Goal: Task Accomplishment & Management: Manage account settings

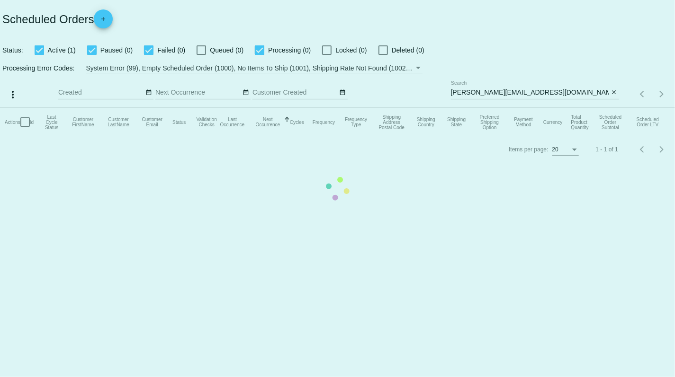
click at [562, 108] on mat-table "Actions Id Last Cycle Status Customer FirstName Customer LastName Customer Emai…" at bounding box center [337, 122] width 675 height 28
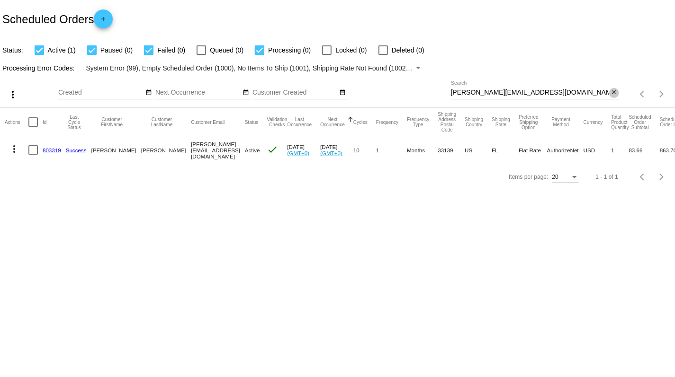
click at [610, 94] on button "close" at bounding box center [614, 93] width 10 height 10
click at [612, 95] on mat-icon "search" at bounding box center [612, 94] width 11 height 15
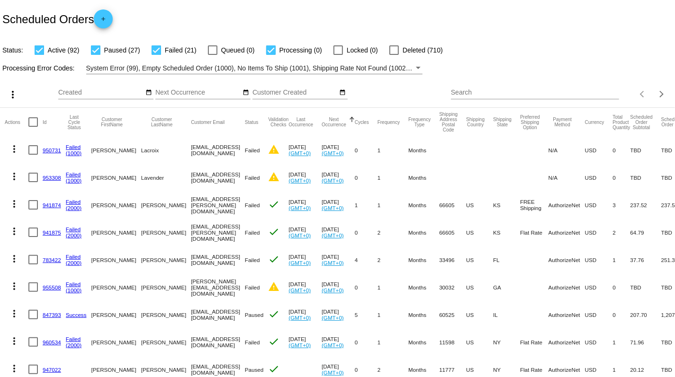
click at [557, 93] on input "Search" at bounding box center [535, 93] width 168 height 8
paste input "[PERSON_NAME]"
type input "[PERSON_NAME]"
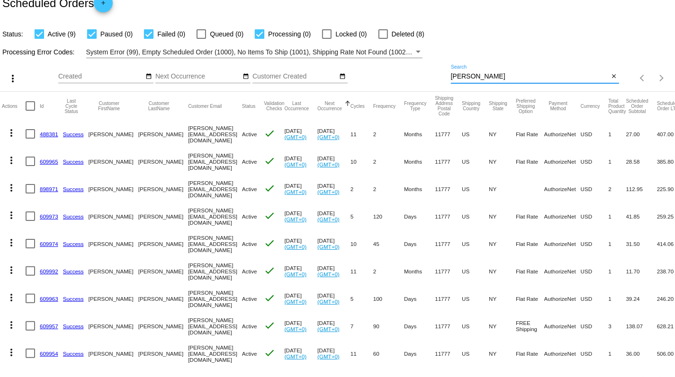
scroll to position [16, 0]
click at [44, 136] on link "488381" at bounding box center [49, 135] width 18 height 6
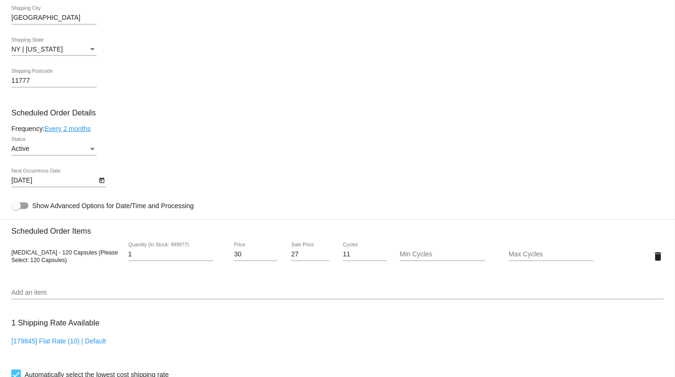
scroll to position [510, 0]
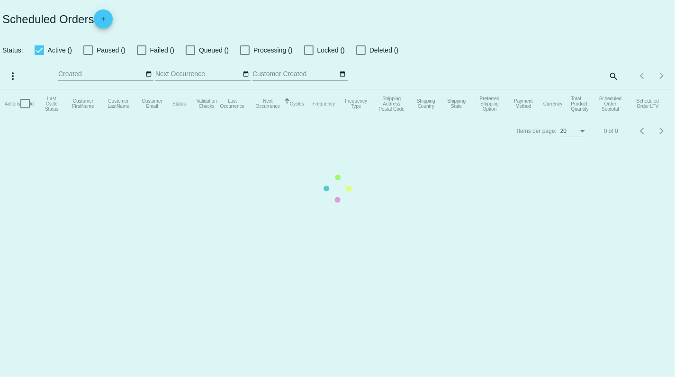
checkbox input "true"
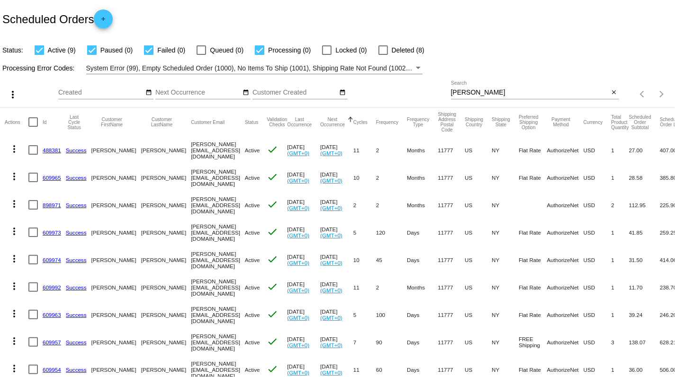
click at [48, 177] on link "609965" at bounding box center [52, 178] width 18 height 6
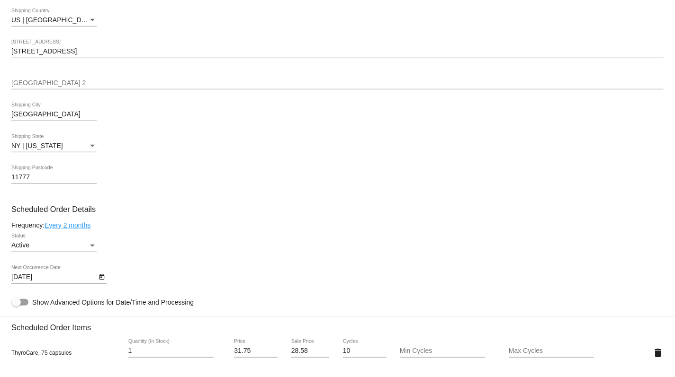
scroll to position [396, 0]
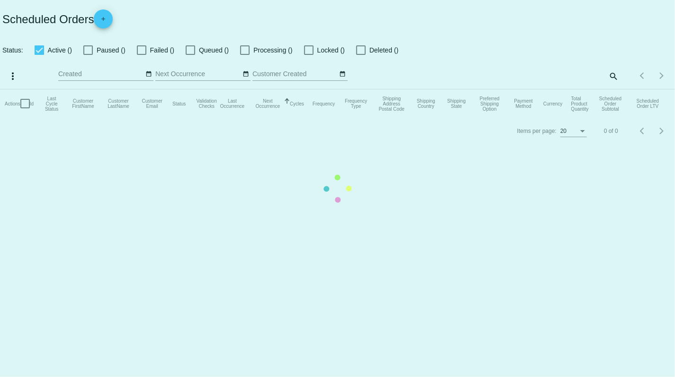
checkbox input "true"
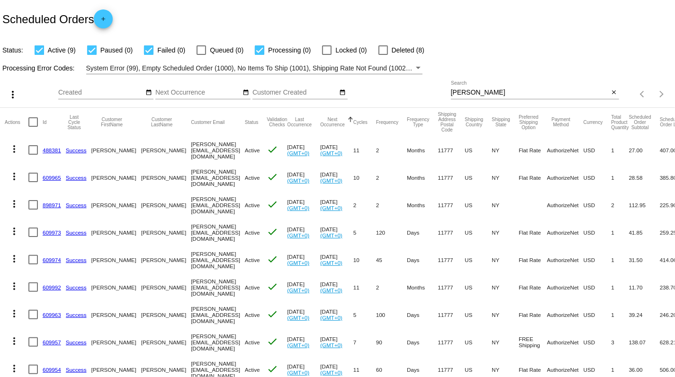
click at [52, 177] on link "609965" at bounding box center [52, 178] width 18 height 6
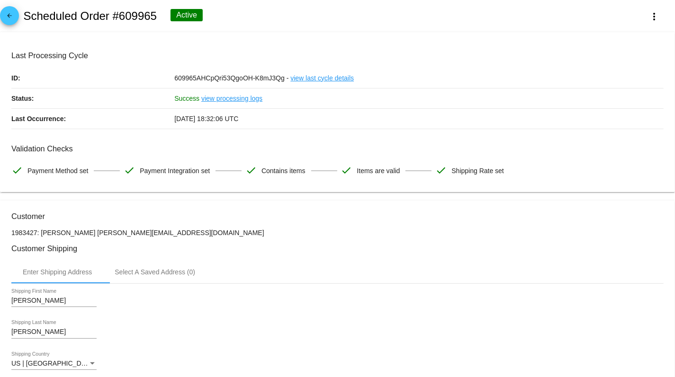
click at [12, 20] on mat-icon "arrow_back" at bounding box center [9, 17] width 11 height 11
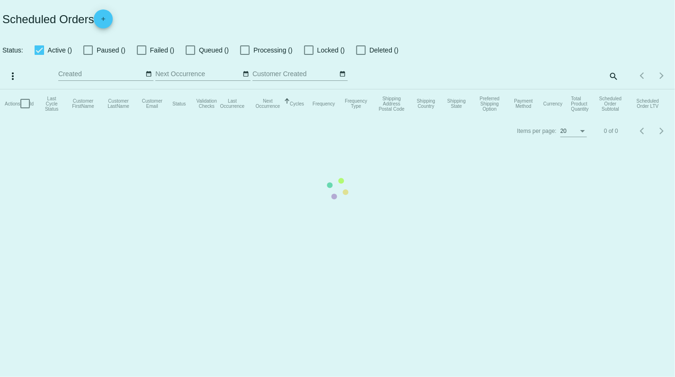
checkbox input "true"
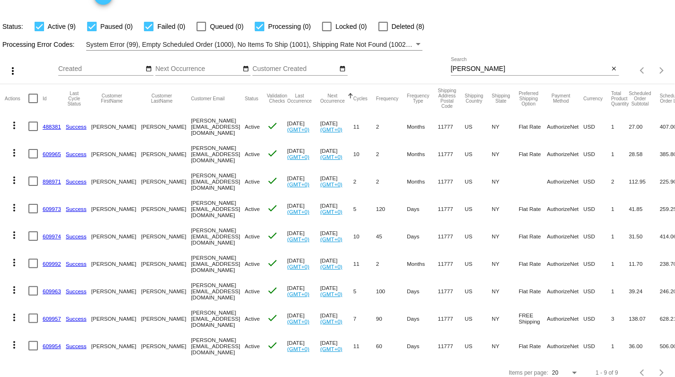
scroll to position [25, 0]
click at [394, 98] on button "Frequency" at bounding box center [387, 98] width 22 height 6
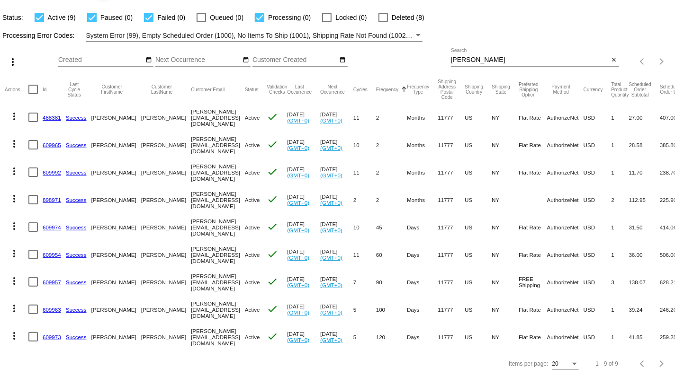
scroll to position [33, 0]
click at [52, 173] on link "609992" at bounding box center [52, 173] width 18 height 6
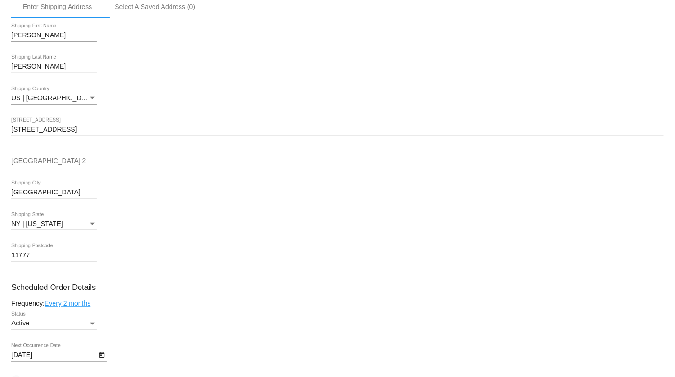
scroll to position [505, 0]
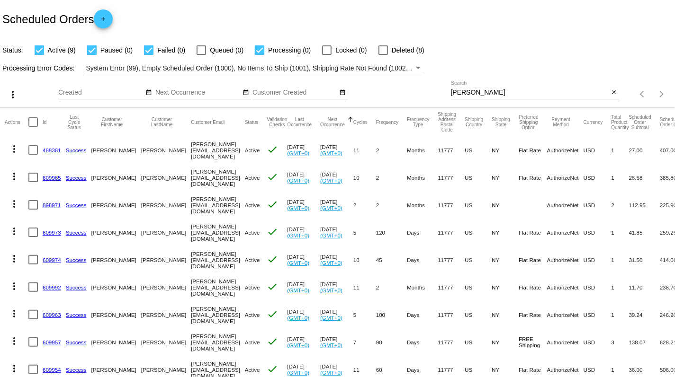
click at [55, 180] on link "609965" at bounding box center [52, 178] width 18 height 6
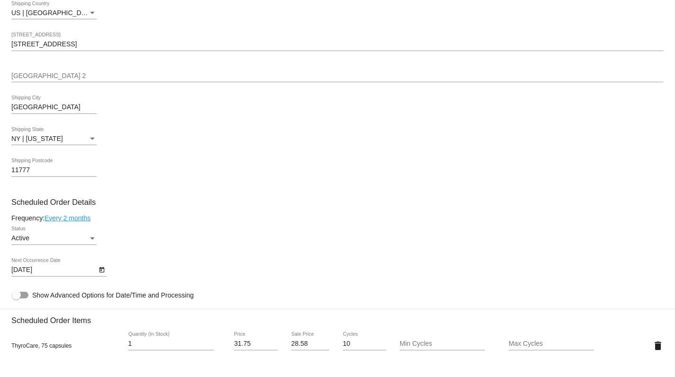
scroll to position [366, 0]
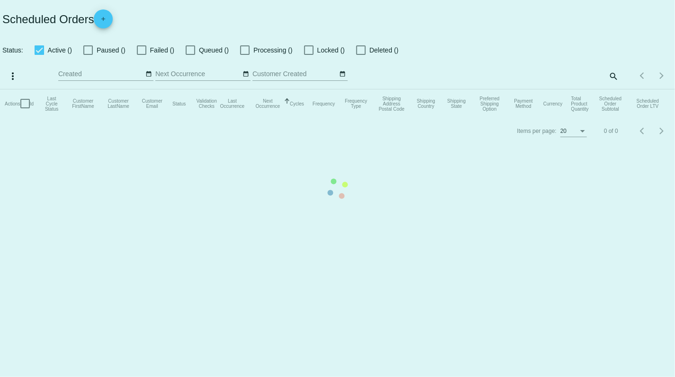
checkbox input "true"
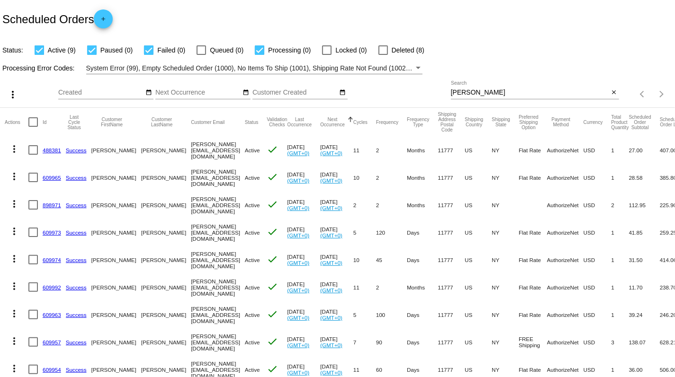
click at [52, 179] on link "609965" at bounding box center [52, 178] width 18 height 6
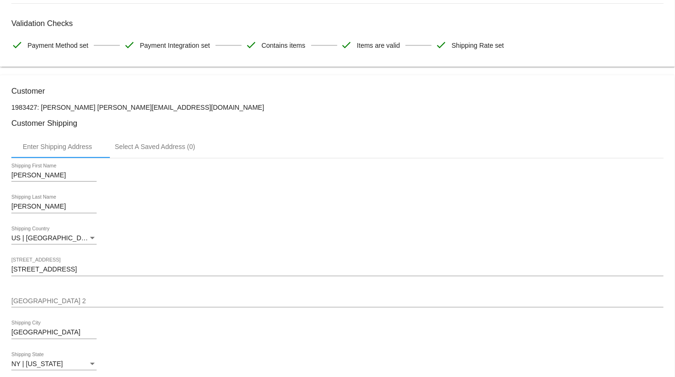
scroll to position [118, 0]
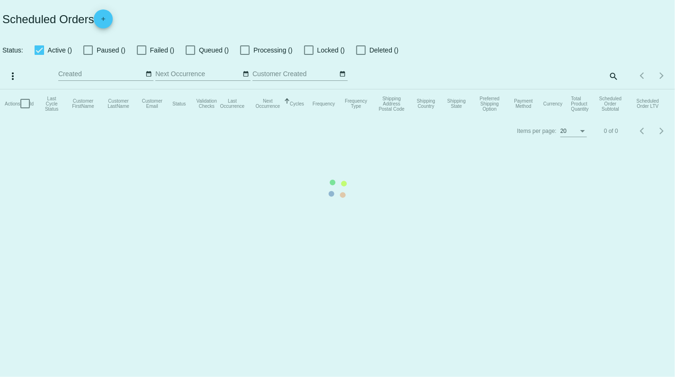
checkbox input "true"
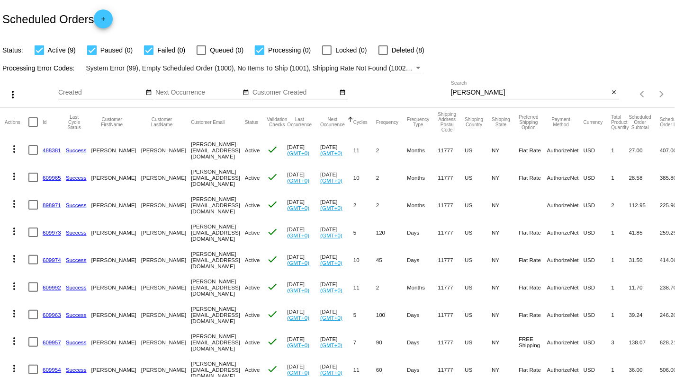
click at [54, 153] on link "488381" at bounding box center [52, 150] width 18 height 6
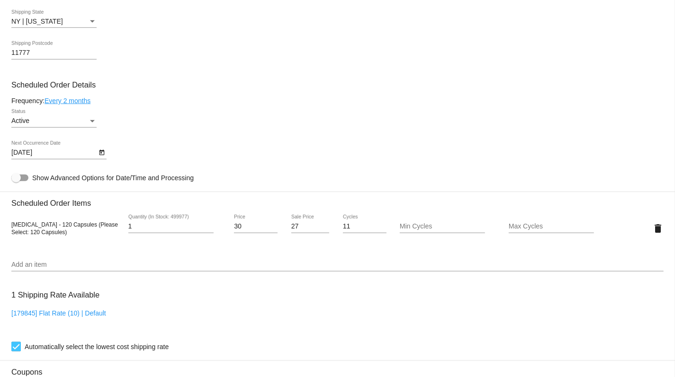
scroll to position [492, 0]
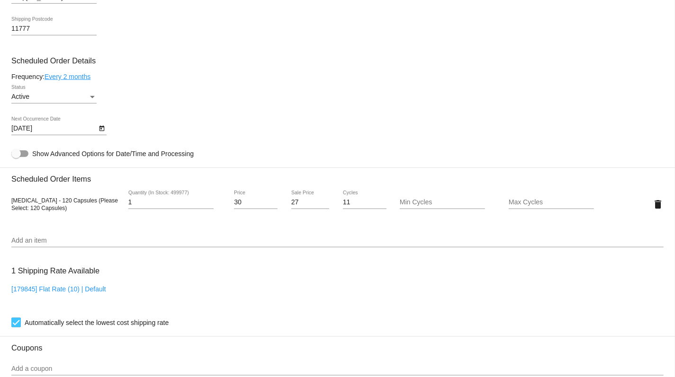
click at [69, 245] on input "Add an item" at bounding box center [337, 241] width 652 height 8
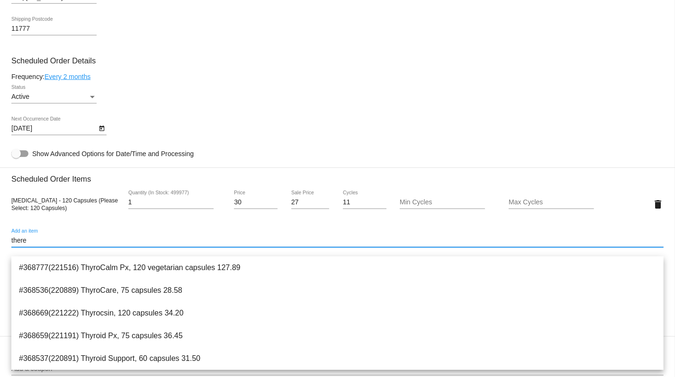
type input "there"
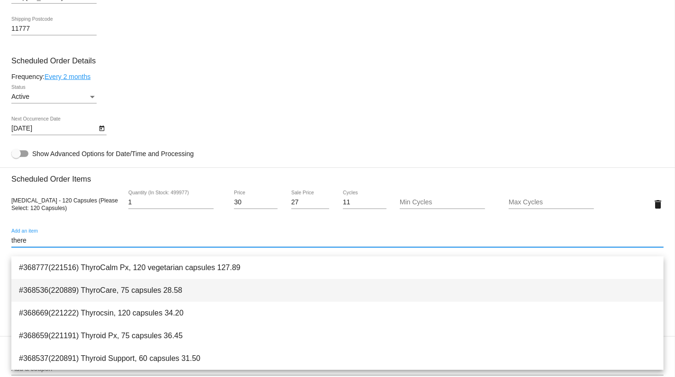
drag, startPoint x: 69, startPoint y: 249, endPoint x: 91, endPoint y: 286, distance: 43.5
click at [91, 288] on span "#368536(220889) ThyroCare, 75 capsules 28.58" at bounding box center [337, 290] width 637 height 23
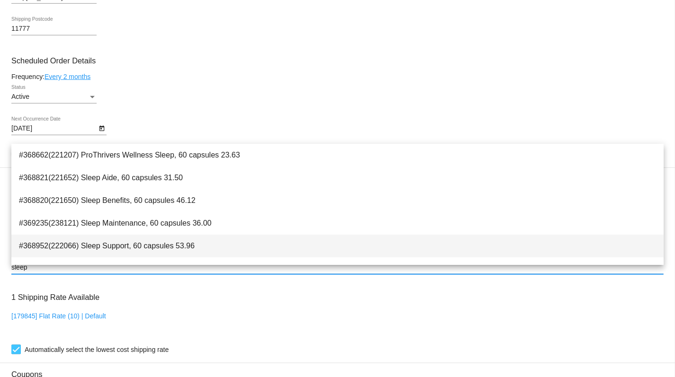
type input "sleep"
click at [80, 243] on span "#368952(222066) Sleep Support, 60 capsules 53.96" at bounding box center [337, 246] width 637 height 23
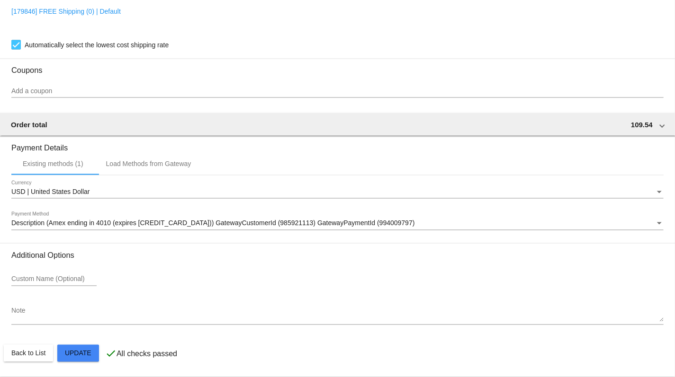
scroll to position [834, 0]
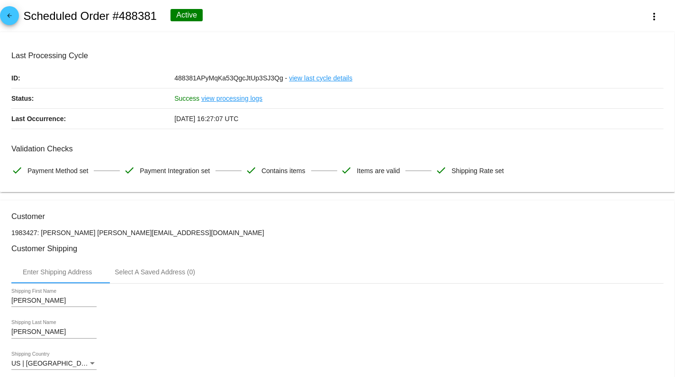
scroll to position [0, 0]
click at [10, 18] on mat-icon "arrow_back" at bounding box center [9, 17] width 11 height 11
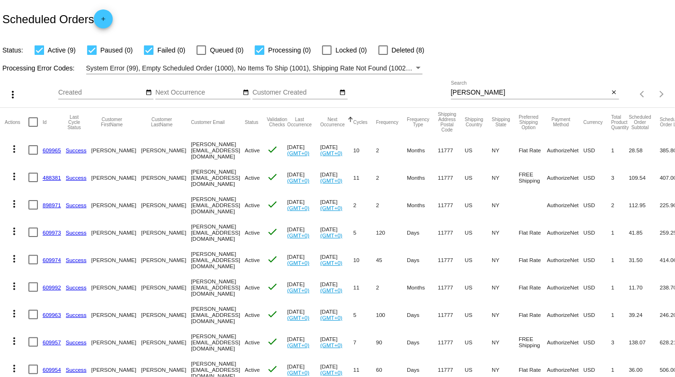
click at [46, 152] on link "609965" at bounding box center [52, 150] width 18 height 6
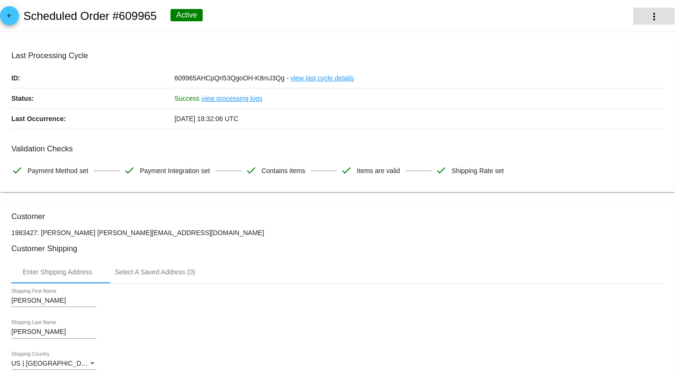
click at [655, 17] on mat-icon "more_vert" at bounding box center [653, 16] width 11 height 11
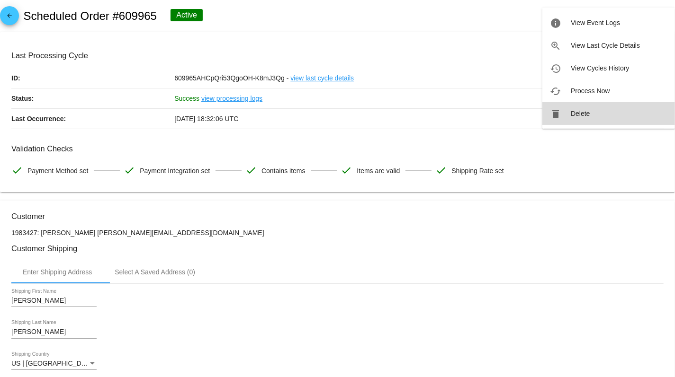
click at [581, 110] on span "Delete" at bounding box center [580, 114] width 19 height 8
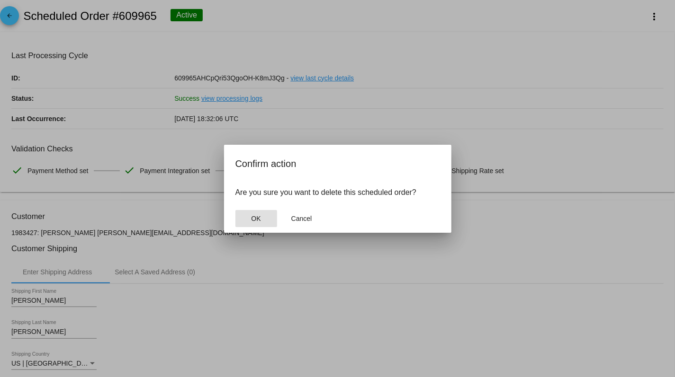
click at [260, 217] on span "OK" at bounding box center [255, 219] width 9 height 8
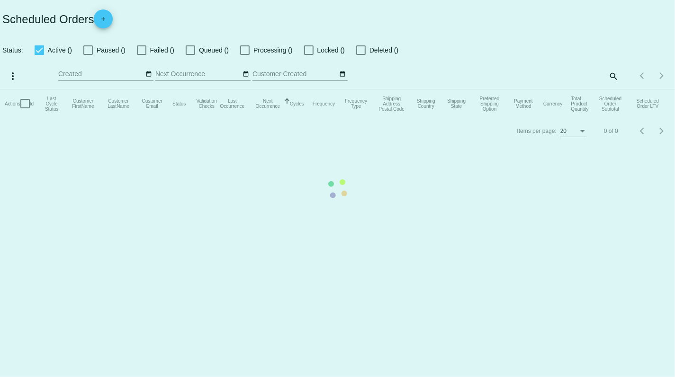
checkbox input "true"
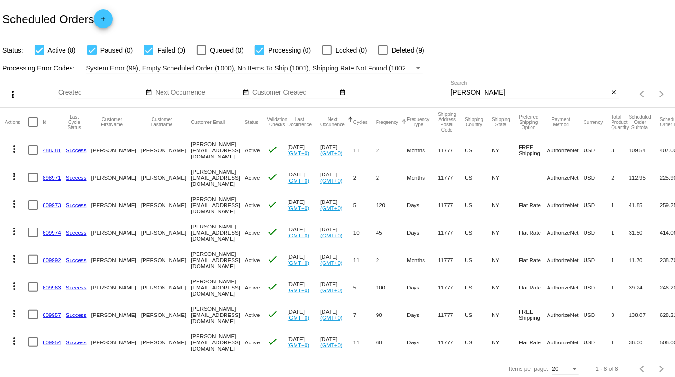
click at [389, 124] on button "Frequency" at bounding box center [387, 122] width 22 height 6
click at [53, 179] on link "609992" at bounding box center [52, 178] width 18 height 6
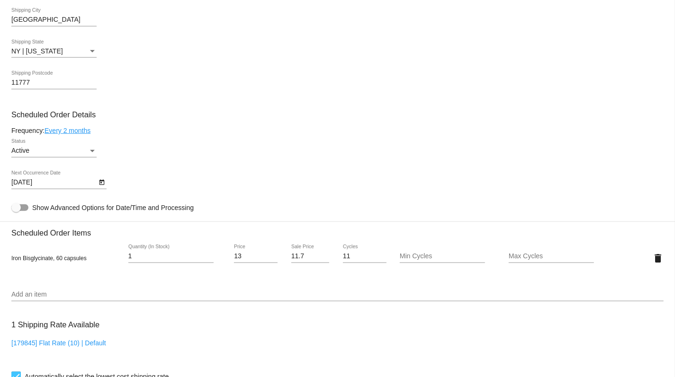
scroll to position [462, 0]
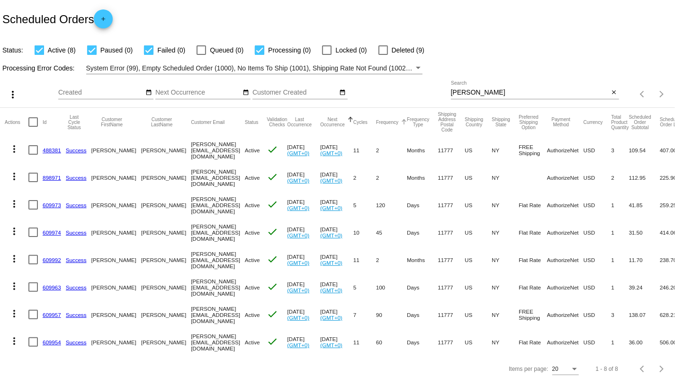
click at [383, 123] on button "Frequency" at bounding box center [387, 122] width 22 height 6
click at [52, 205] on link "898971" at bounding box center [52, 205] width 18 height 6
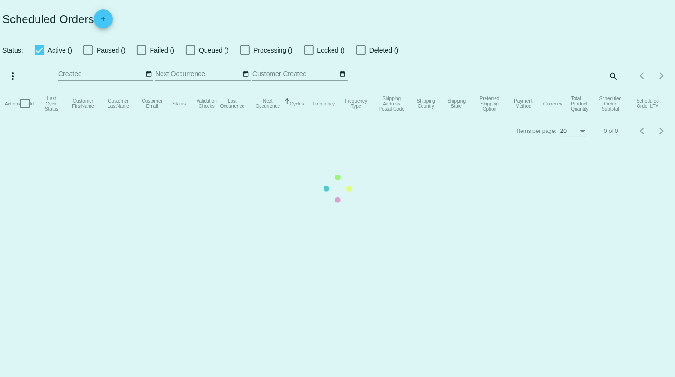
checkbox input "true"
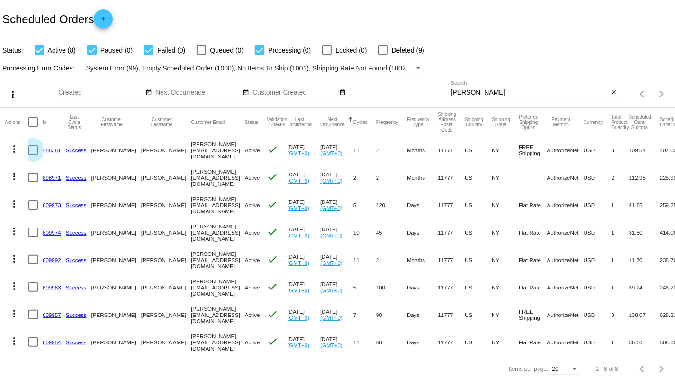
click at [31, 152] on div at bounding box center [32, 149] width 9 height 9
click at [33, 155] on input "checkbox" at bounding box center [33, 155] width 0 height 0
checkbox input "true"
click at [398, 123] on button "Frequency" at bounding box center [387, 122] width 22 height 6
click at [14, 152] on mat-icon "more_vert" at bounding box center [14, 148] width 11 height 11
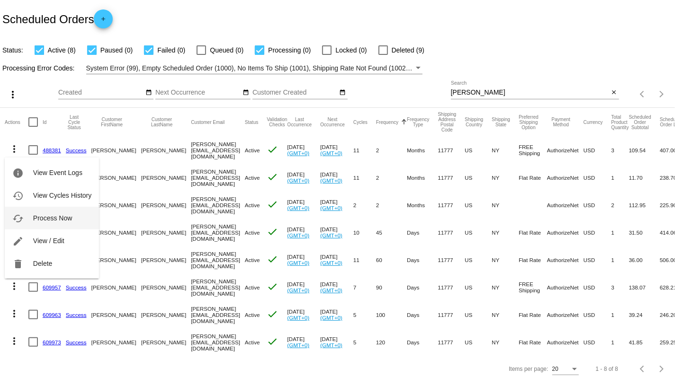
click at [38, 214] on span "Process Now" at bounding box center [52, 218] width 39 height 8
